Goal: Task Accomplishment & Management: Manage account settings

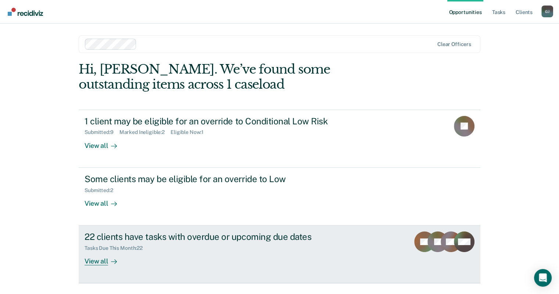
click at [87, 258] on div "View all" at bounding box center [105, 258] width 41 height 14
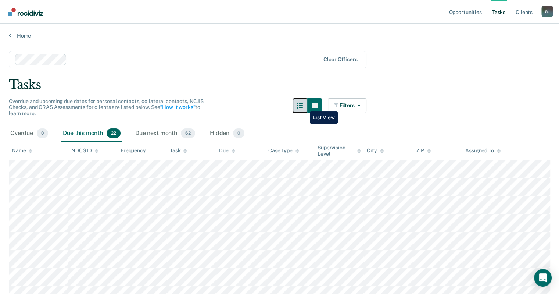
click at [303, 106] on icon "button" at bounding box center [300, 106] width 6 height 6
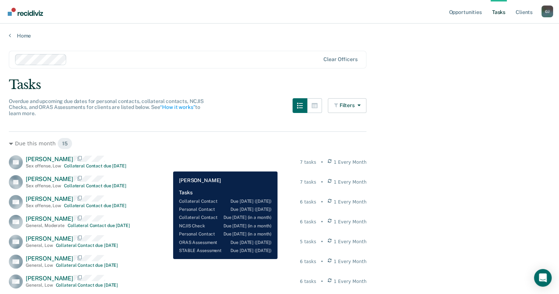
click at [168, 166] on div "PA [PERSON_NAME] Sex offense , Low Collateral Contact due [DATE] 7 tasks • 1 Ev…" at bounding box center [188, 162] width 358 height 14
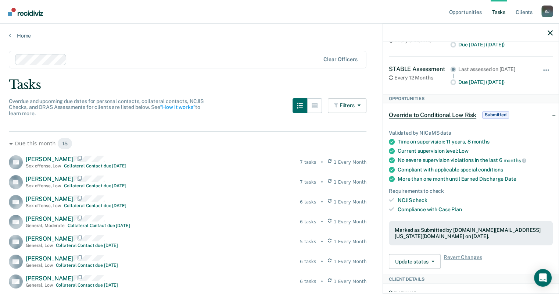
scroll to position [188, 0]
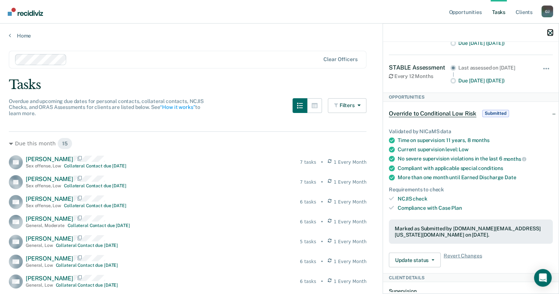
click at [549, 32] on icon "button" at bounding box center [550, 32] width 5 height 5
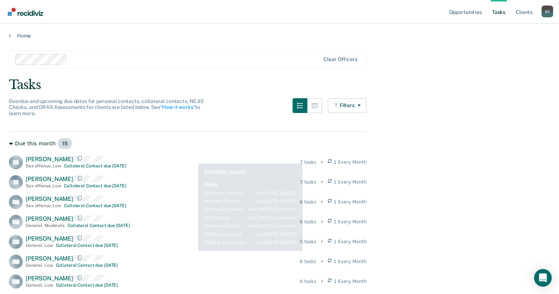
click at [207, 139] on div "Due this month 15" at bounding box center [188, 144] width 358 height 12
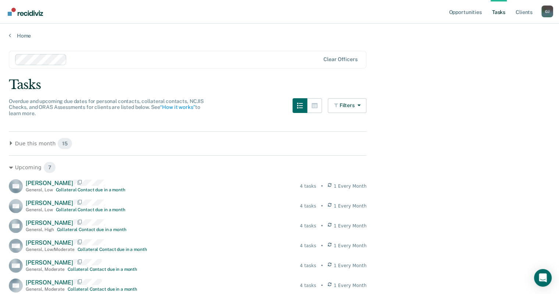
click at [157, 136] on div "Due this month 15 PA [PERSON_NAME] Sex offense , Low Collateral Contact due [DA…" at bounding box center [188, 140] width 358 height 18
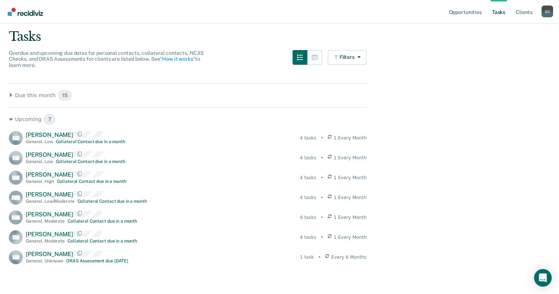
scroll to position [47, 0]
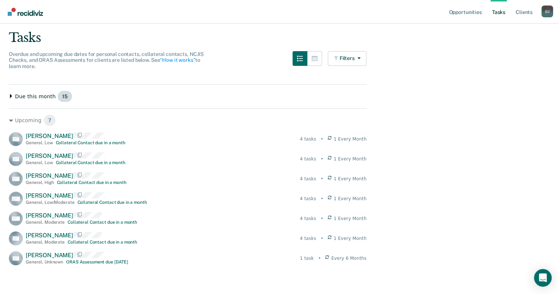
click at [12, 95] on icon at bounding box center [11, 96] width 4 height 4
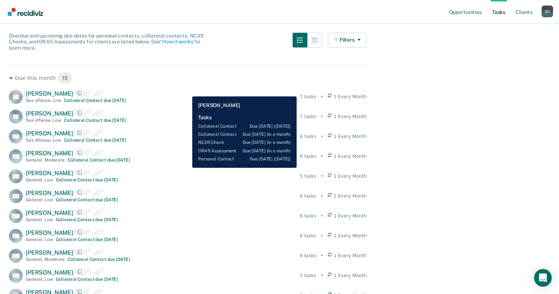
scroll to position [0, 0]
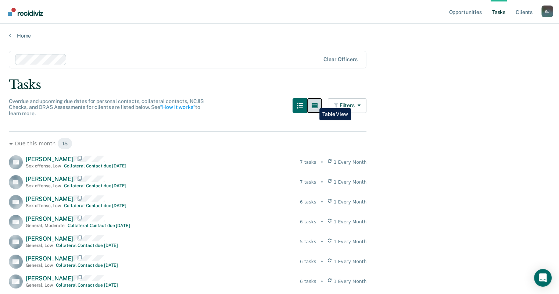
click at [314, 103] on button "button" at bounding box center [314, 105] width 15 height 15
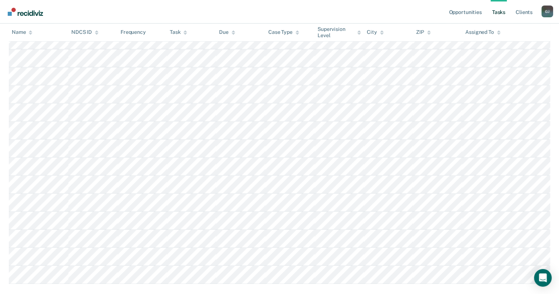
scroll to position [291, 0]
